Goal: Task Accomplishment & Management: Manage account settings

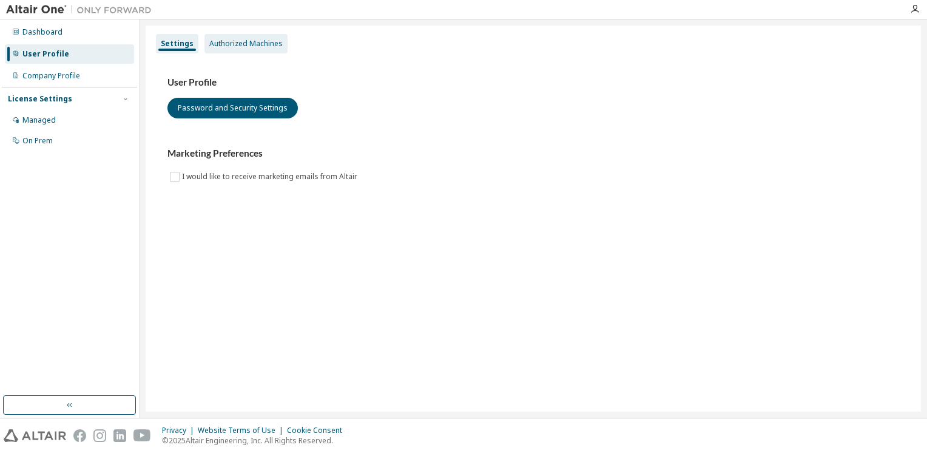
click at [255, 42] on div "Authorized Machines" at bounding box center [245, 44] width 73 height 10
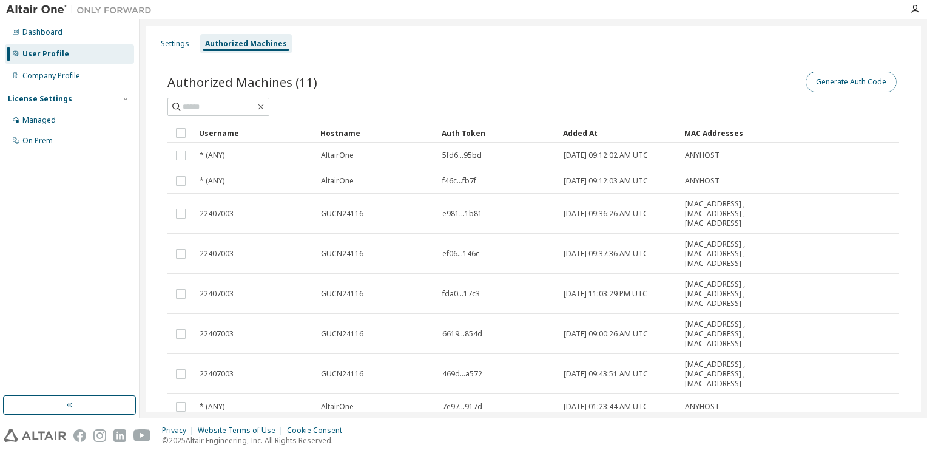
click at [852, 82] on button "Generate Auth Code" at bounding box center [851, 82] width 91 height 21
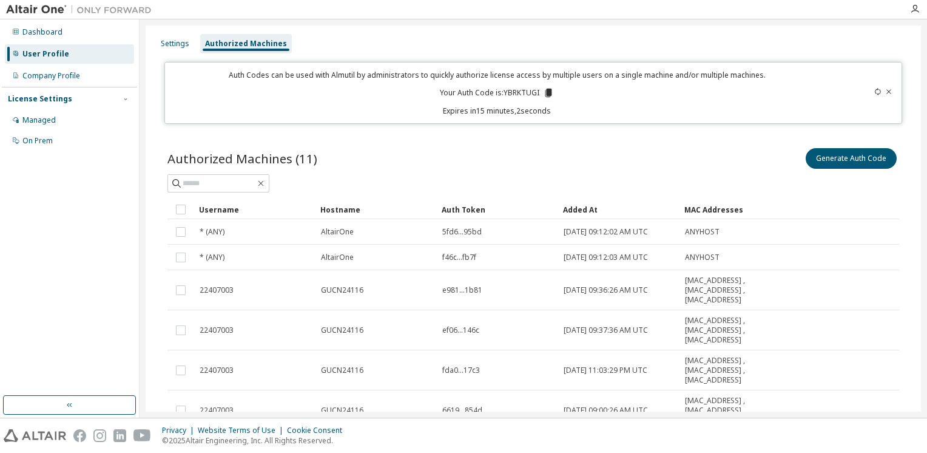
click at [548, 93] on icon at bounding box center [548, 93] width 7 height 8
click at [56, 1] on div at bounding box center [79, 9] width 158 height 19
click at [42, 11] on img at bounding box center [82, 10] width 152 height 12
click at [548, 92] on icon at bounding box center [548, 93] width 7 height 8
click at [545, 89] on icon at bounding box center [548, 93] width 7 height 8
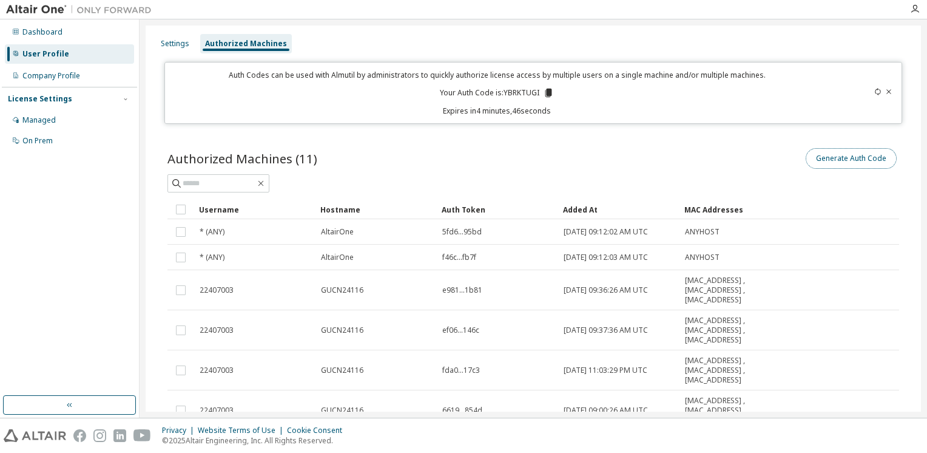
click at [840, 158] on button "Generate Auth Code" at bounding box center [851, 158] width 91 height 21
click at [545, 95] on icon at bounding box center [548, 93] width 7 height 8
click at [595, 93] on div "Auth Codes can be used with Almutil by administrators to quickly authorize lice…" at bounding box center [497, 93] width 650 height 46
click at [647, 153] on div "Generate Auth Code" at bounding box center [716, 158] width 366 height 25
click at [54, 53] on div "User Profile" at bounding box center [45, 54] width 47 height 10
